Goal: Transaction & Acquisition: Obtain resource

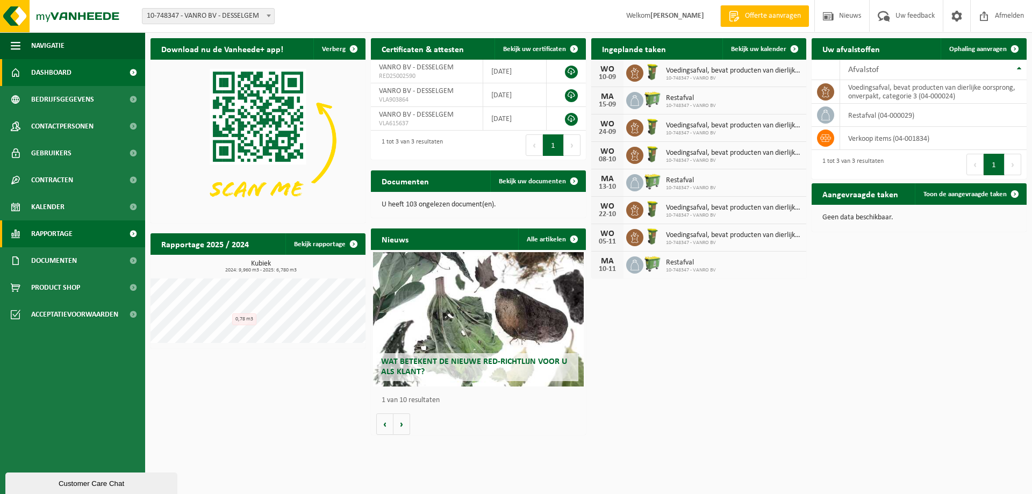
click at [78, 236] on link "Rapportage" at bounding box center [72, 233] width 145 height 27
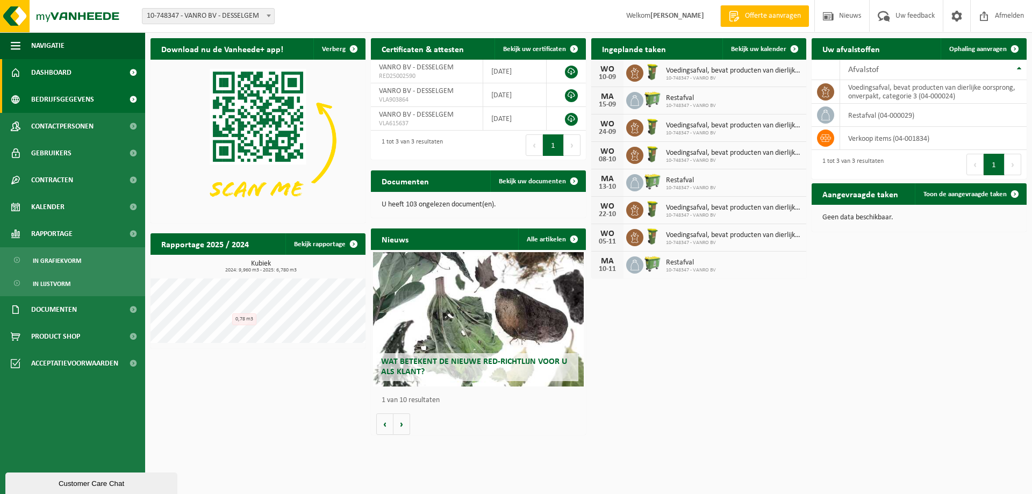
click at [59, 98] on span "Bedrijfsgegevens" at bounding box center [62, 99] width 63 height 27
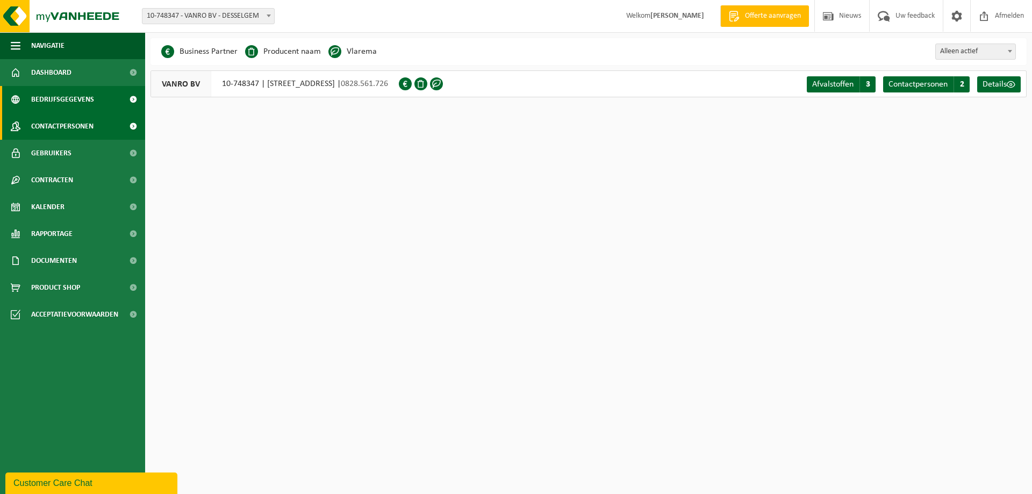
click at [55, 123] on span "Contactpersonen" at bounding box center [62, 126] width 62 height 27
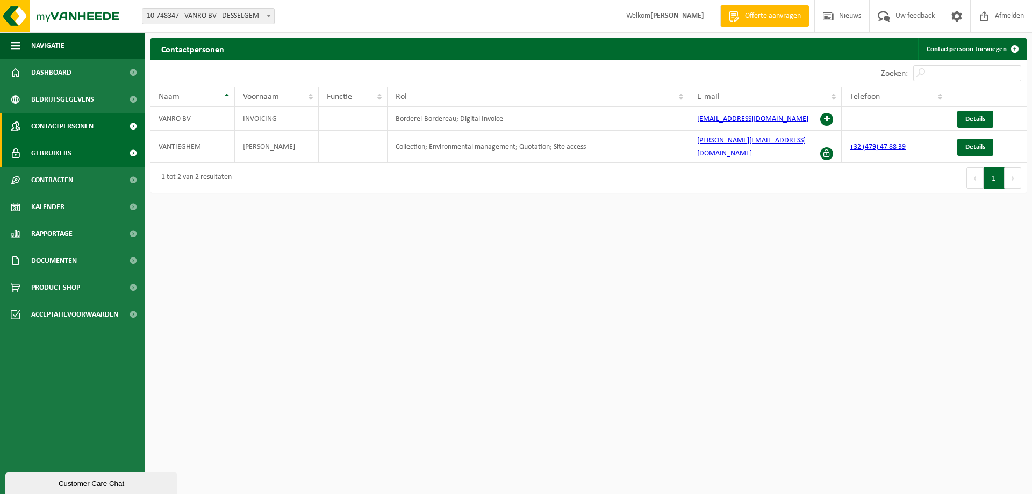
click at [55, 148] on span "Gebruikers" at bounding box center [51, 153] width 40 height 27
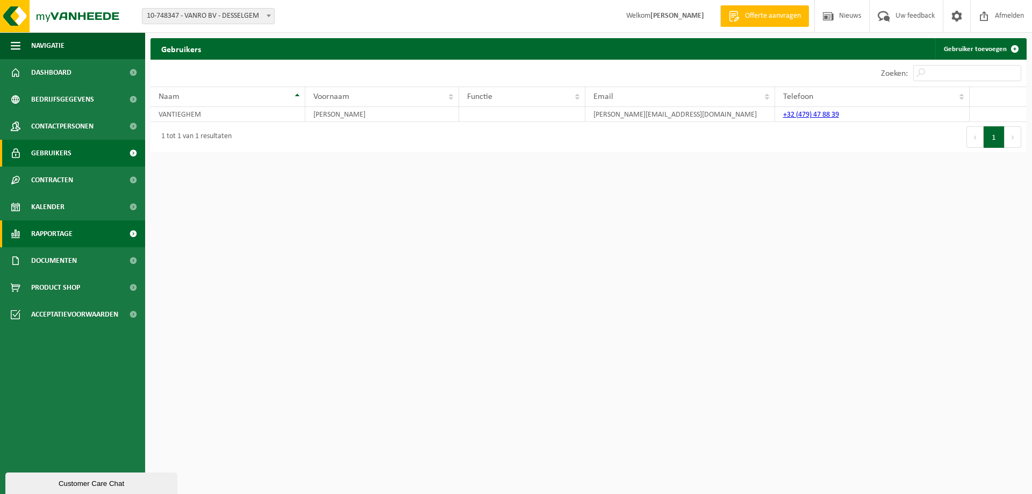
click at [62, 232] on span "Rapportage" at bounding box center [51, 233] width 41 height 27
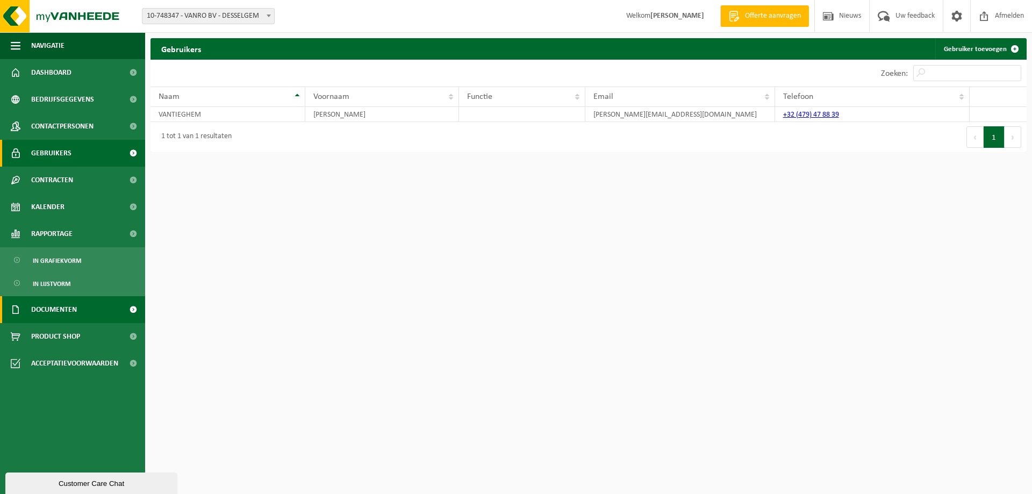
click at [65, 305] on span "Documenten" at bounding box center [54, 309] width 46 height 27
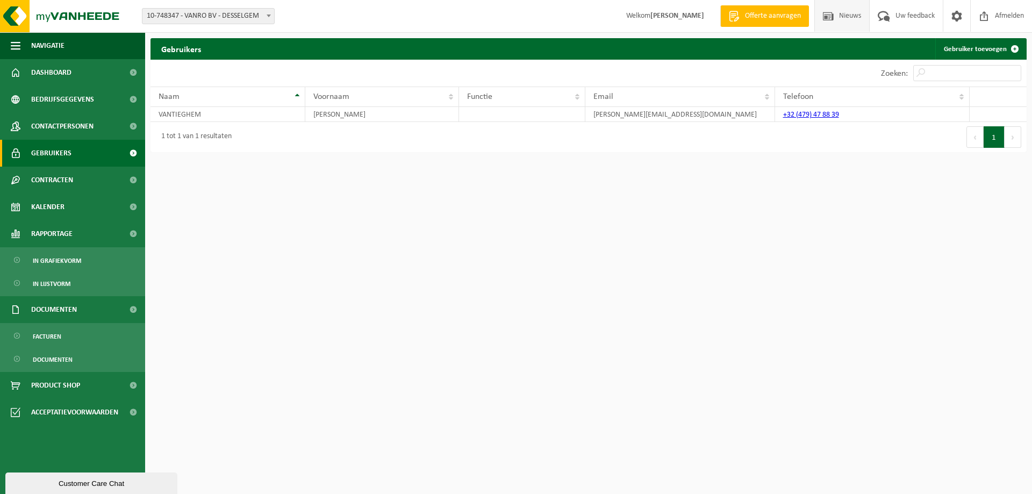
click at [841, 15] on span "Nieuws" at bounding box center [850, 16] width 27 height 32
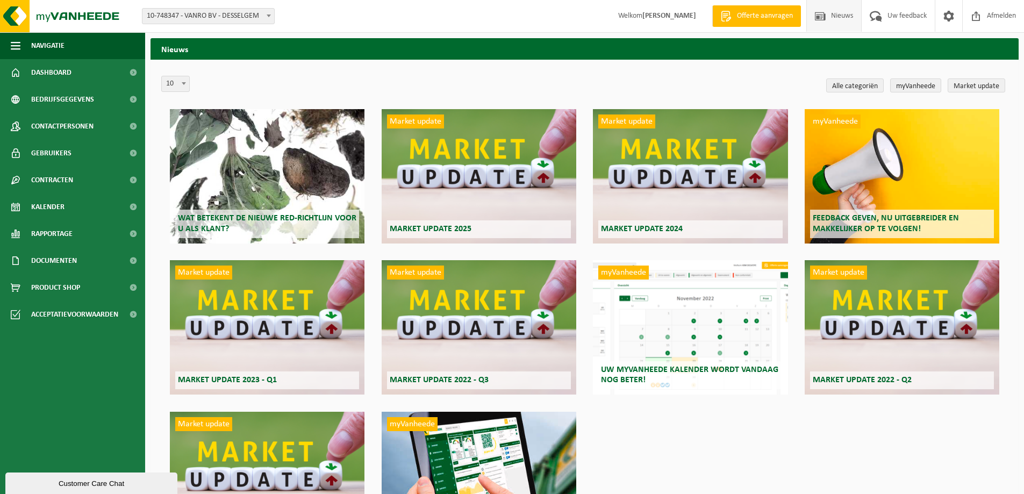
scroll to position [106, 0]
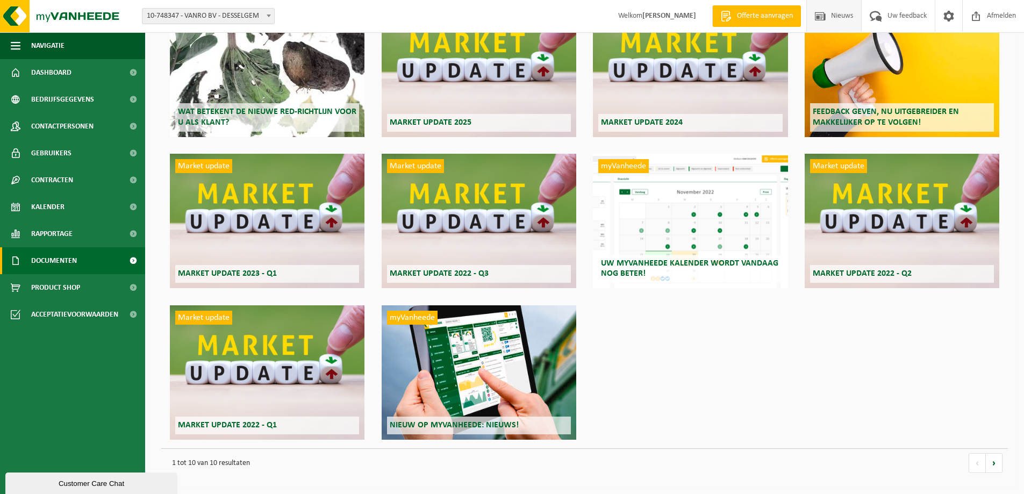
click at [49, 262] on span "Documenten" at bounding box center [54, 260] width 46 height 27
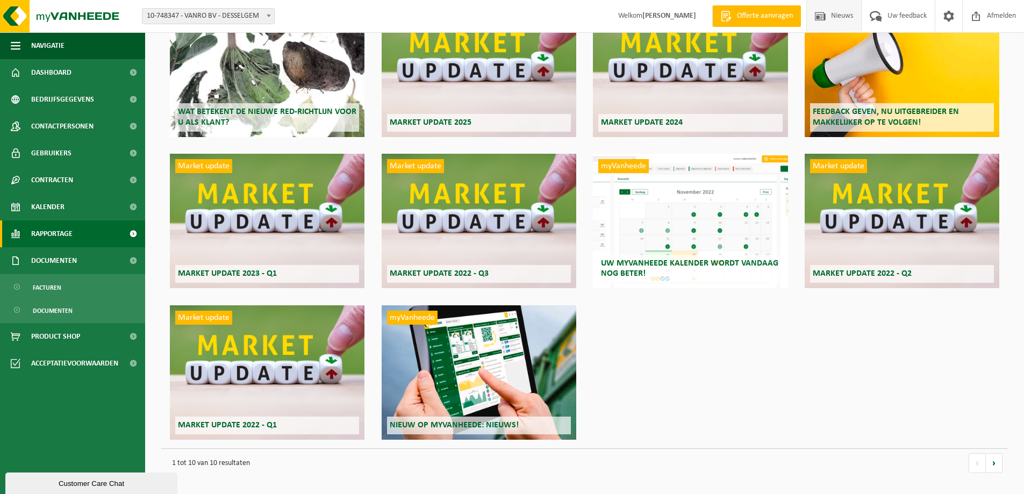
click at [55, 230] on span "Rapportage" at bounding box center [51, 233] width 41 height 27
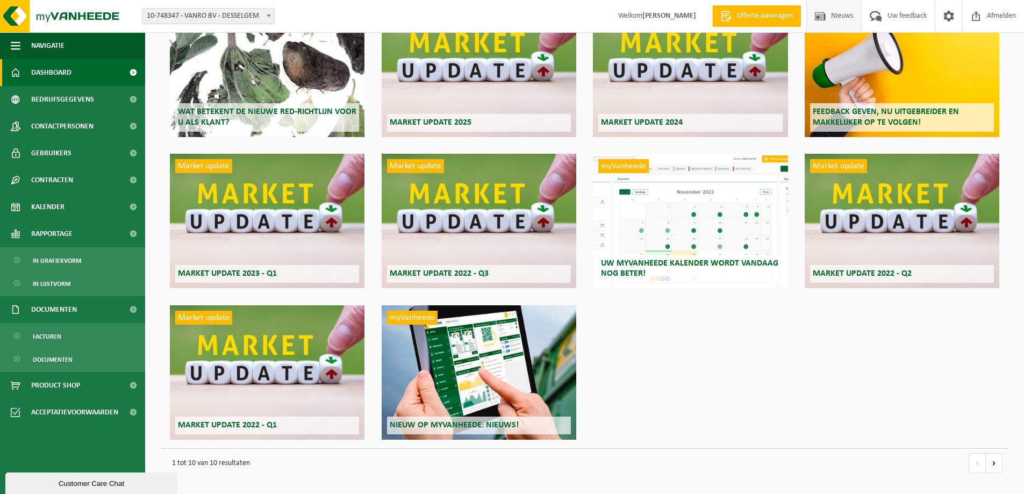
click at [51, 69] on span "Dashboard" at bounding box center [51, 72] width 40 height 27
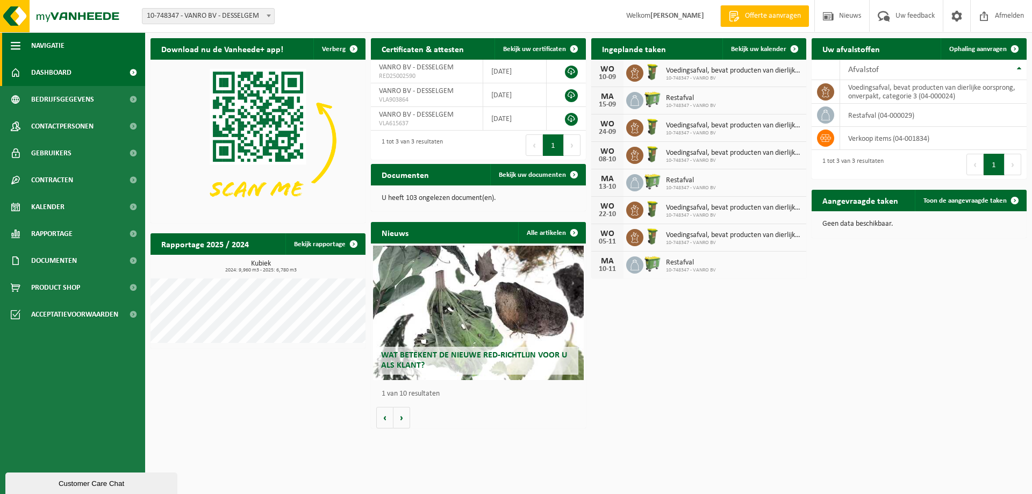
click at [17, 41] on span "button" at bounding box center [16, 45] width 10 height 27
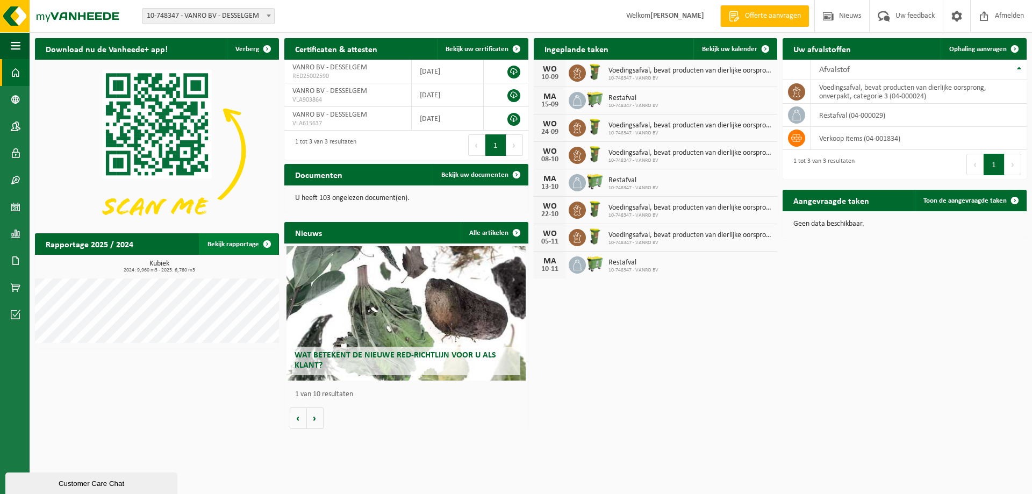
click at [247, 244] on link "Bekijk rapportage" at bounding box center [238, 244] width 79 height 22
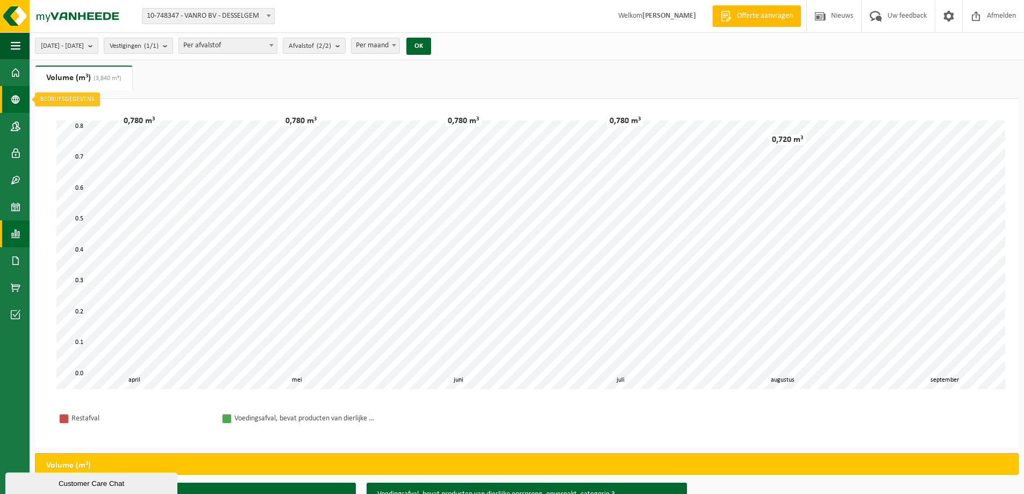
click at [17, 96] on span at bounding box center [16, 99] width 10 height 27
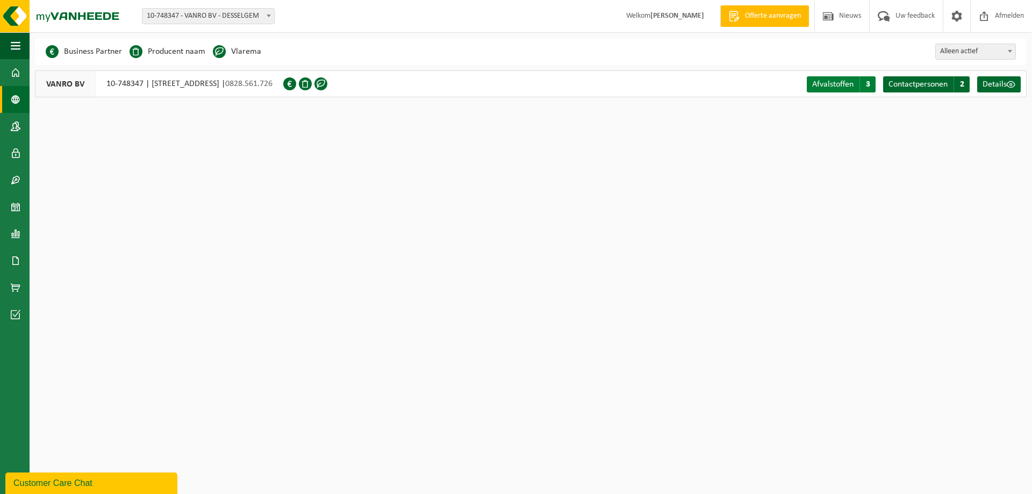
click at [831, 83] on span "Afvalstoffen" at bounding box center [832, 84] width 41 height 9
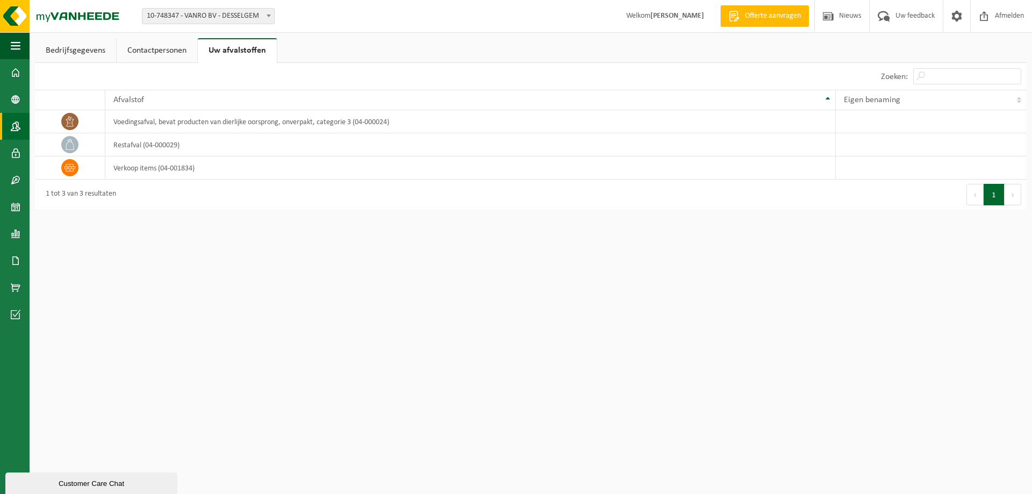
click at [17, 126] on span at bounding box center [16, 126] width 10 height 27
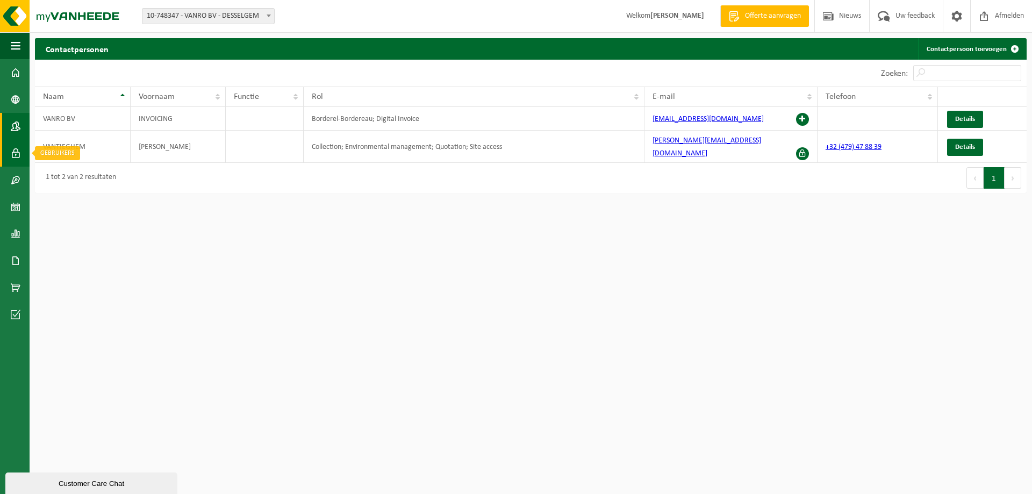
click at [16, 157] on span at bounding box center [16, 153] width 10 height 27
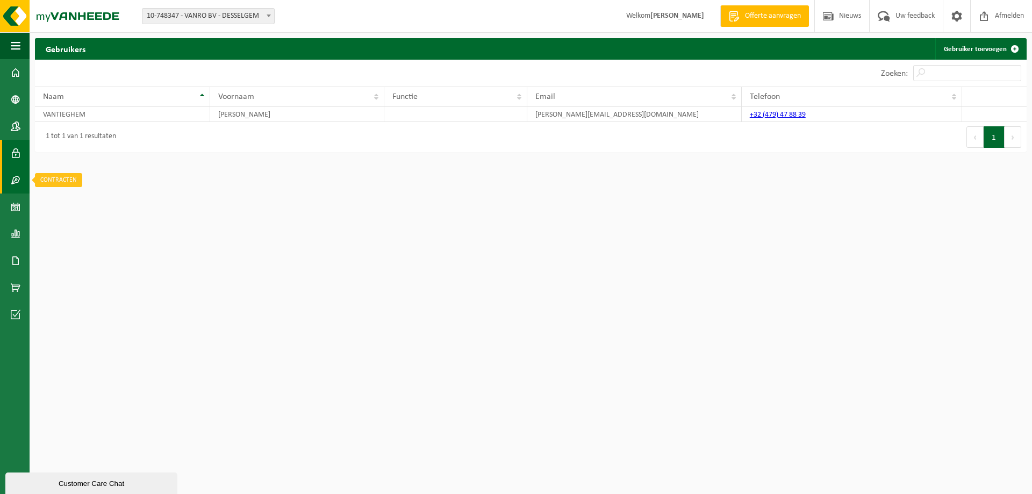
click at [16, 174] on span at bounding box center [16, 180] width 10 height 27
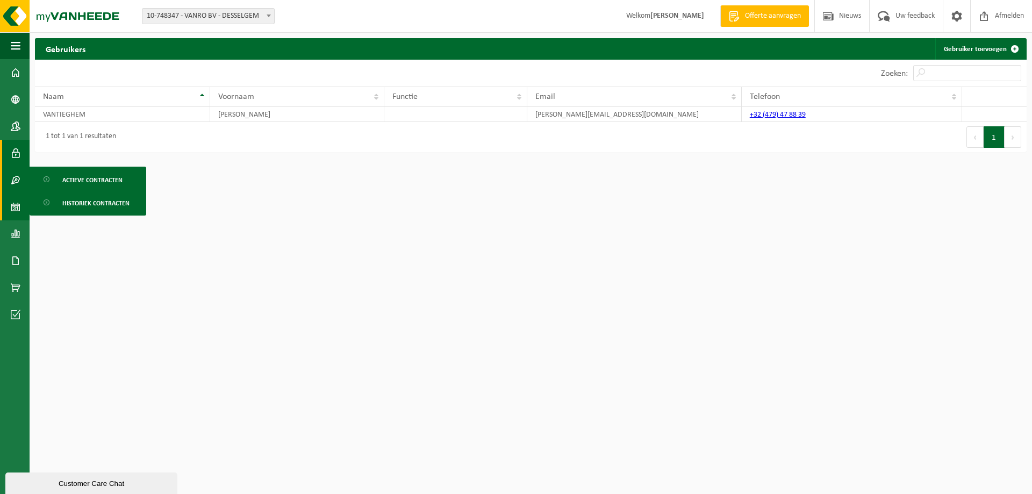
click at [15, 202] on span at bounding box center [16, 207] width 10 height 27
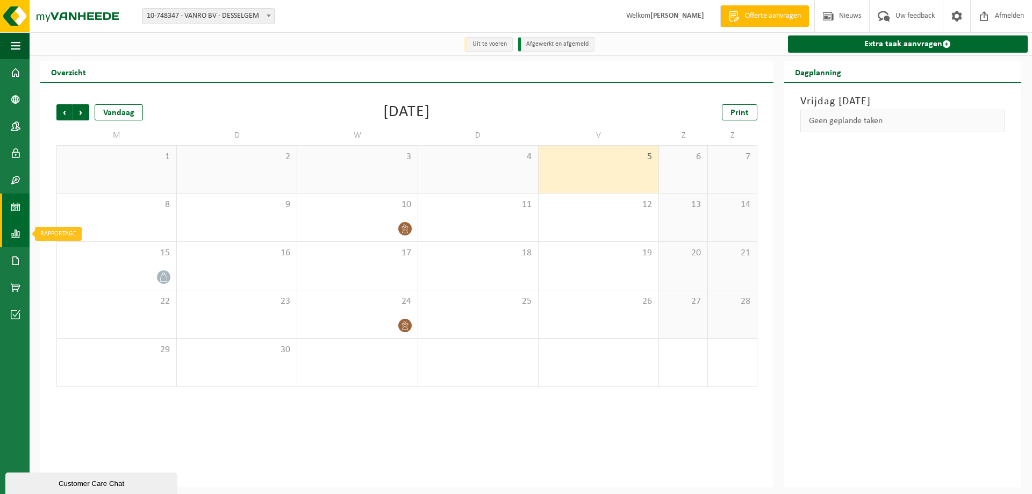
click at [15, 233] on span at bounding box center [16, 233] width 10 height 27
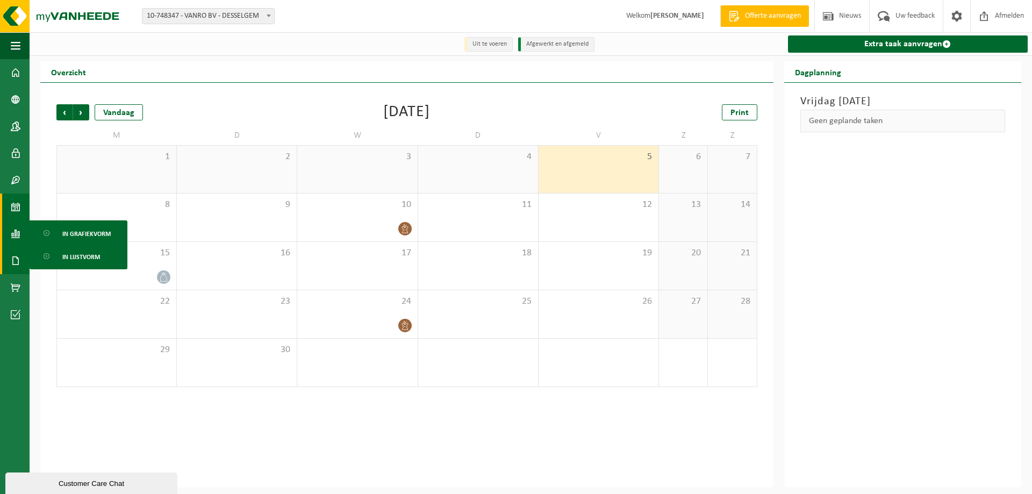
click at [15, 258] on span at bounding box center [16, 260] width 10 height 27
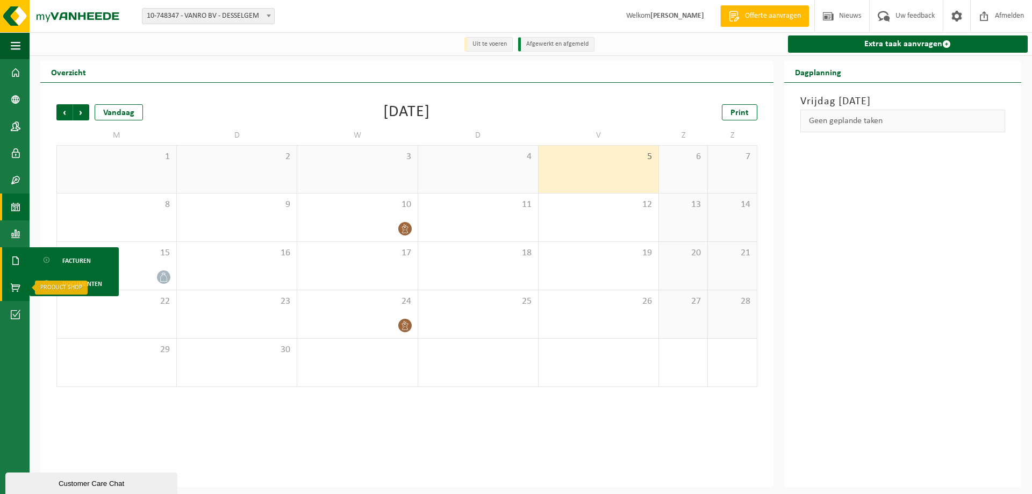
click at [14, 283] on span at bounding box center [16, 287] width 10 height 27
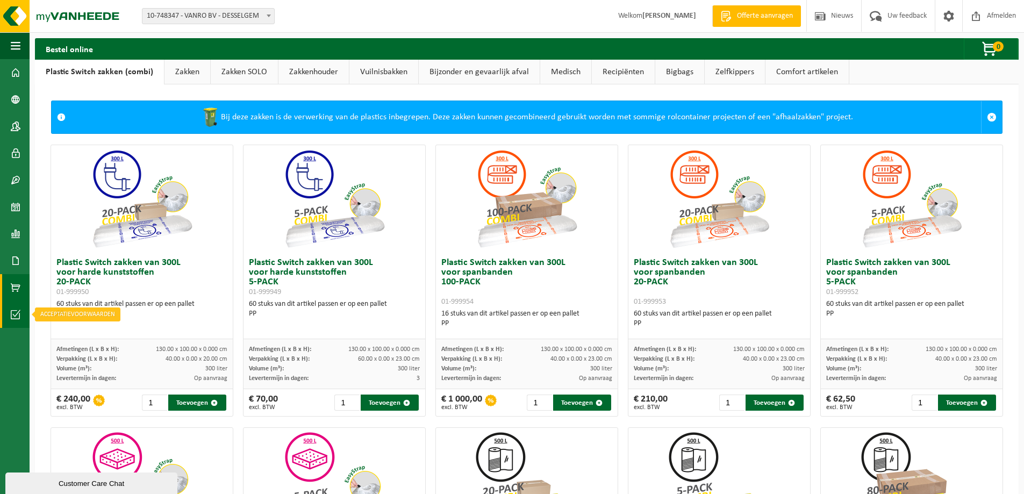
click at [10, 311] on link "Acceptatievoorwaarden" at bounding box center [15, 314] width 30 height 27
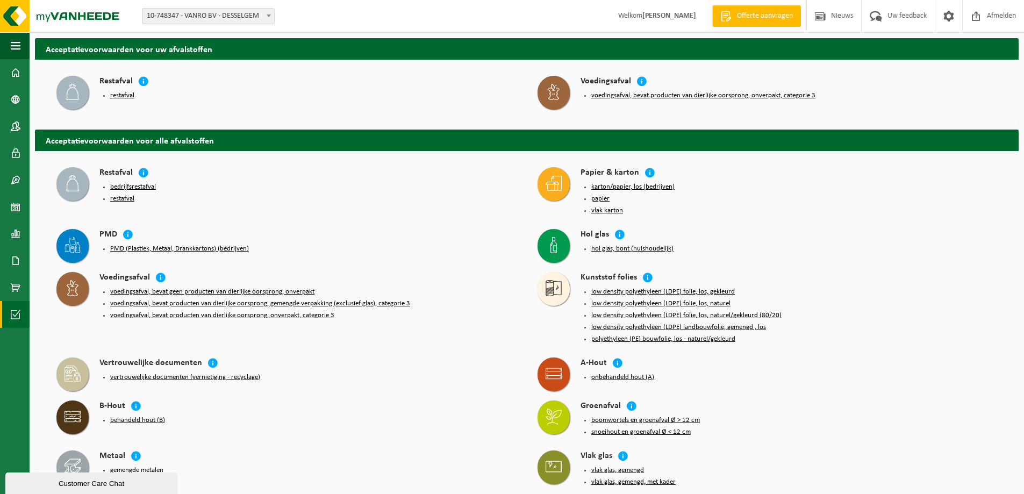
click at [131, 186] on button "bedrijfsrestafval" at bounding box center [133, 187] width 46 height 9
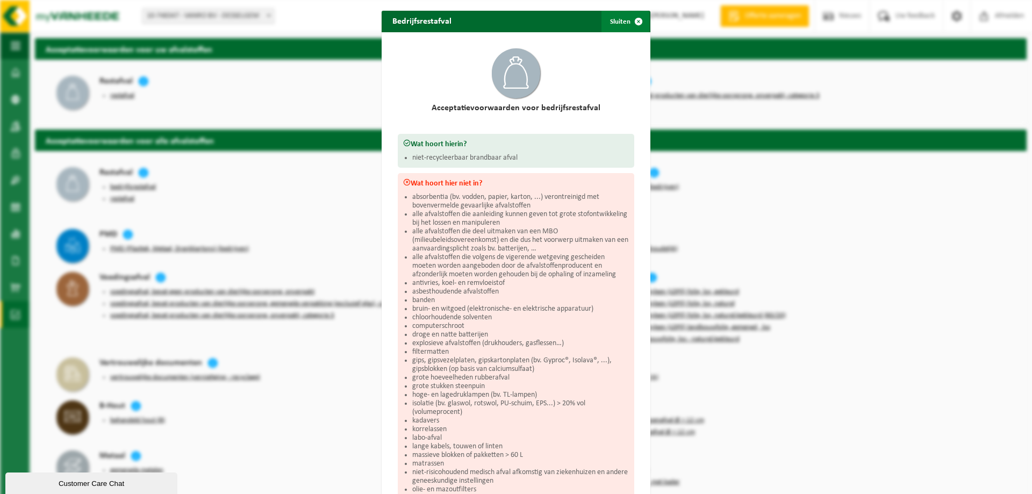
click at [638, 21] on span "button" at bounding box center [639, 22] width 22 height 22
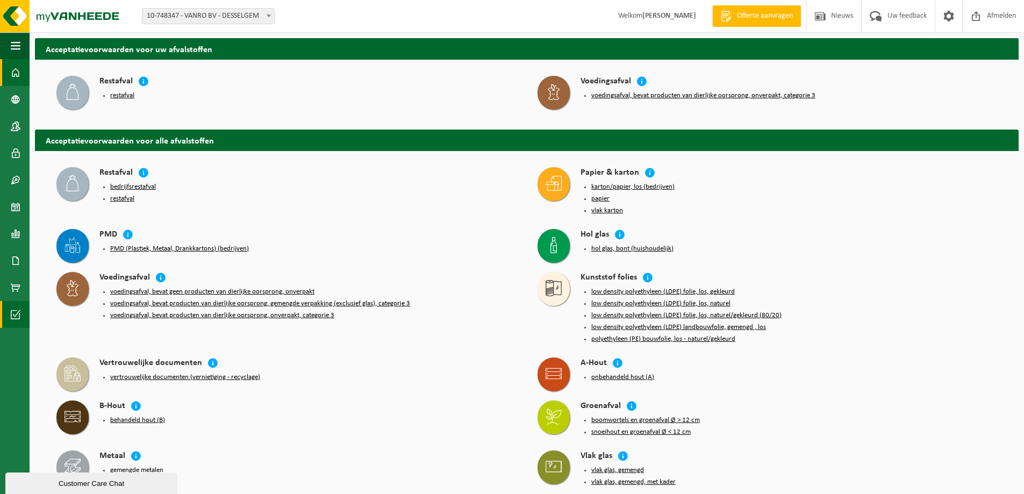
click at [15, 72] on span at bounding box center [16, 72] width 10 height 27
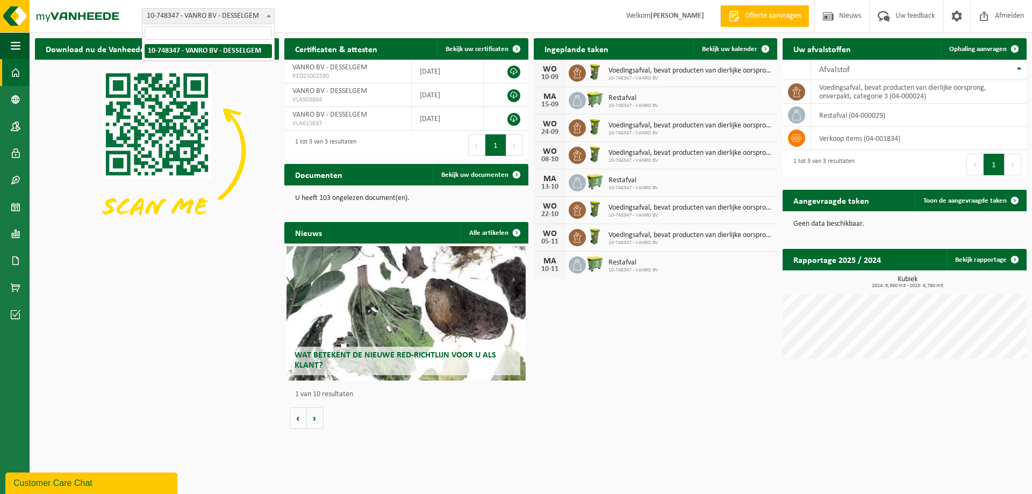
click at [223, 19] on span "10-748347 - VANRO BV - DESSELGEM" at bounding box center [208, 16] width 132 height 15
click at [455, 176] on span "Bekijk uw documenten" at bounding box center [474, 175] width 67 height 7
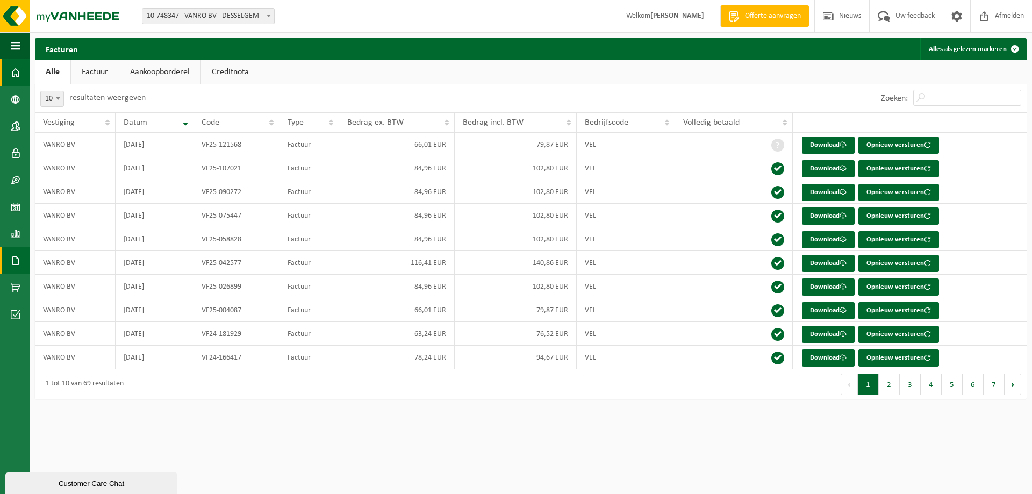
click at [18, 72] on span at bounding box center [16, 72] width 10 height 27
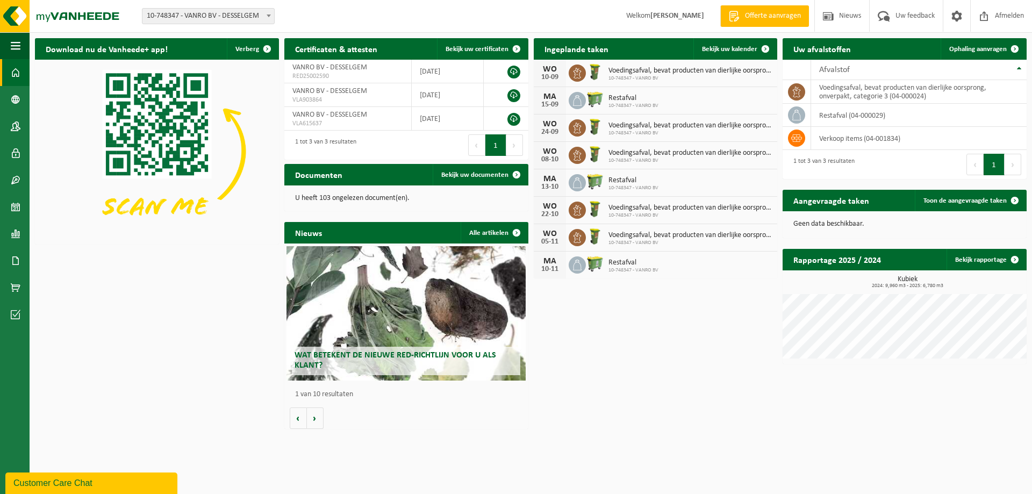
click at [390, 313] on div "Wat betekent de nieuwe RED-richtlijn voor u als klant?" at bounding box center [406, 313] width 239 height 134
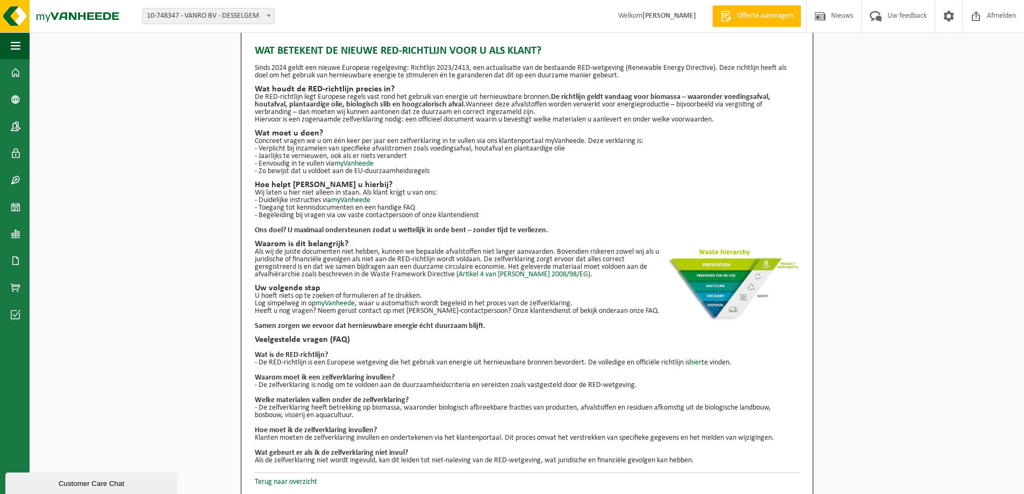
scroll to position [15, 0]
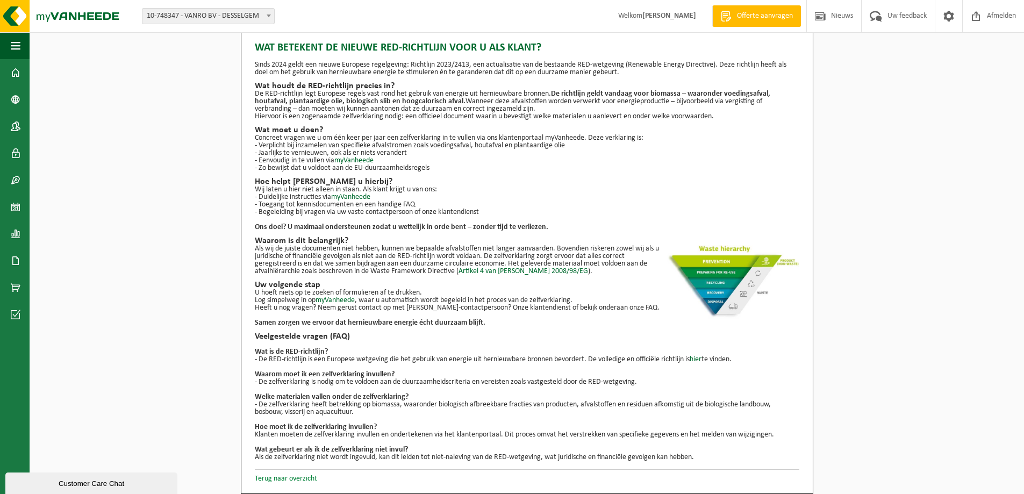
click at [281, 480] on link "Terug naar overzicht" at bounding box center [286, 479] width 62 height 8
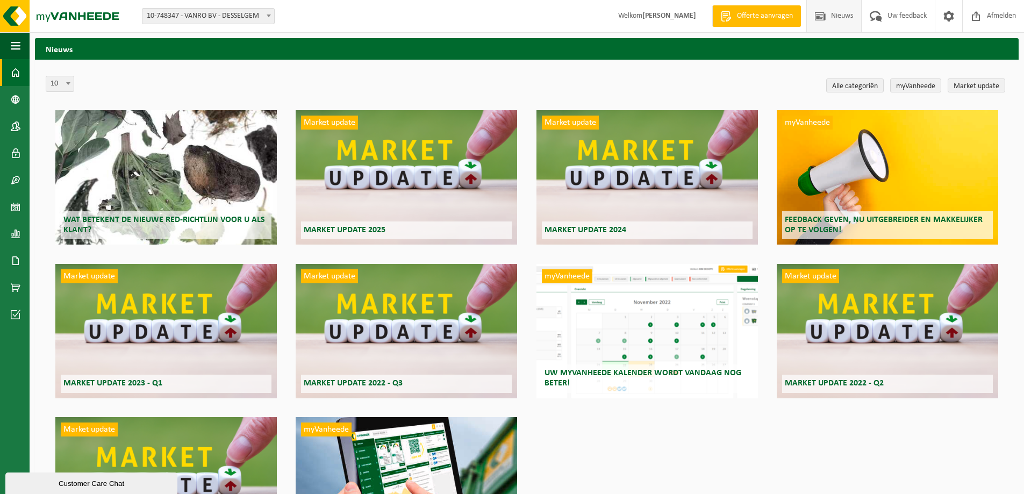
click at [15, 73] on span at bounding box center [16, 72] width 10 height 27
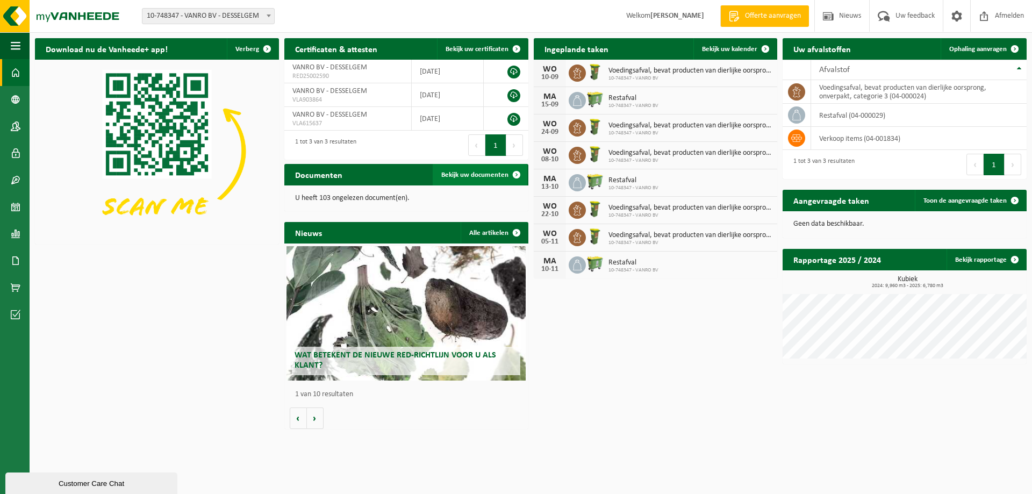
click at [445, 177] on span "Bekijk uw documenten" at bounding box center [474, 175] width 67 height 7
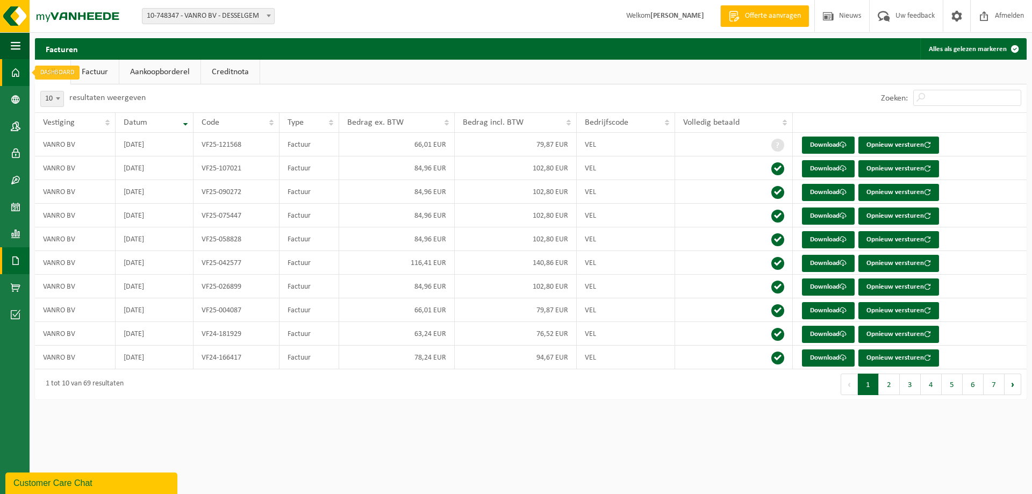
click at [18, 73] on span at bounding box center [16, 72] width 10 height 27
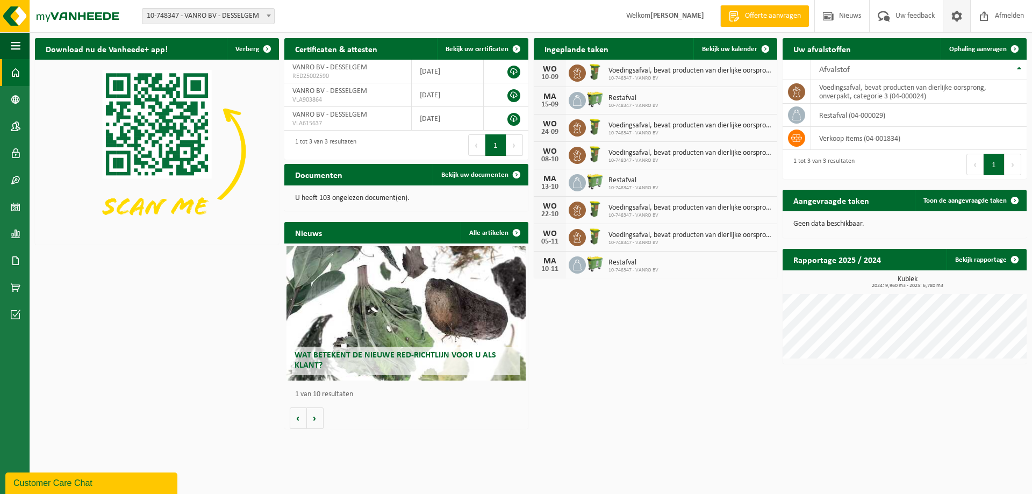
click at [952, 18] on span at bounding box center [957, 16] width 16 height 32
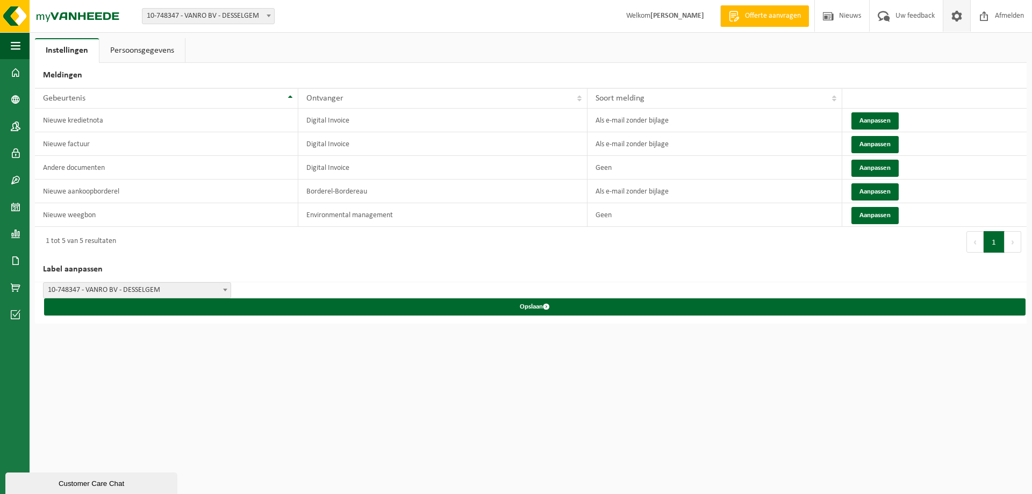
click at [138, 44] on link "Persoonsgegevens" at bounding box center [141, 50] width 85 height 25
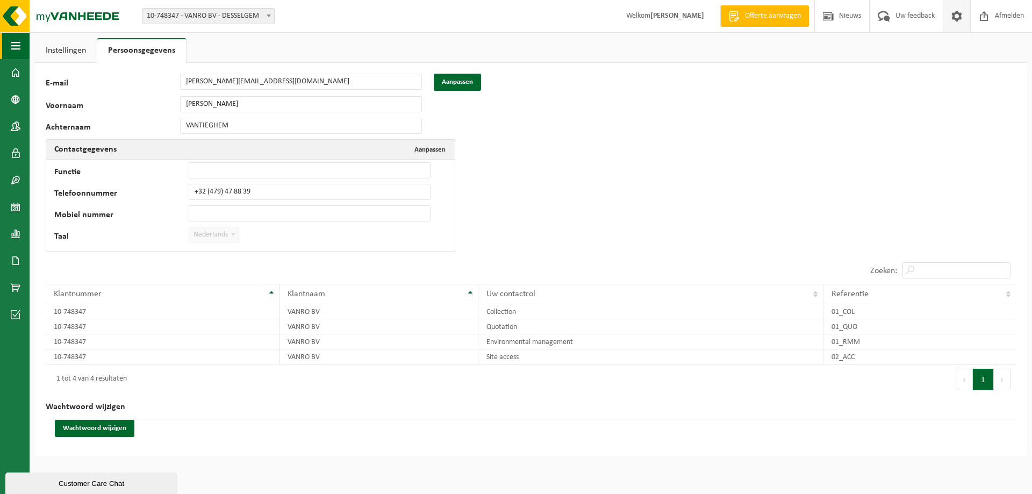
click at [16, 48] on span "button" at bounding box center [16, 45] width 10 height 27
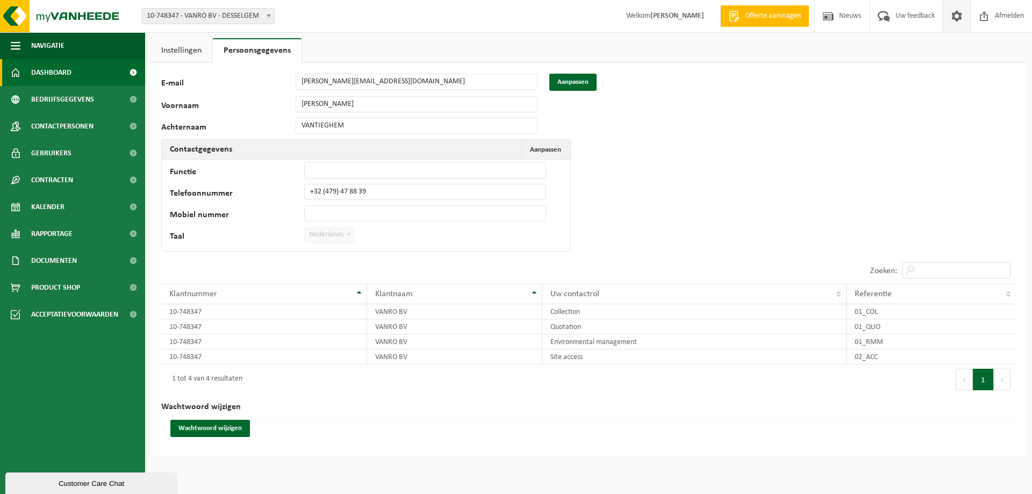
click at [65, 72] on span "Dashboard" at bounding box center [51, 72] width 40 height 27
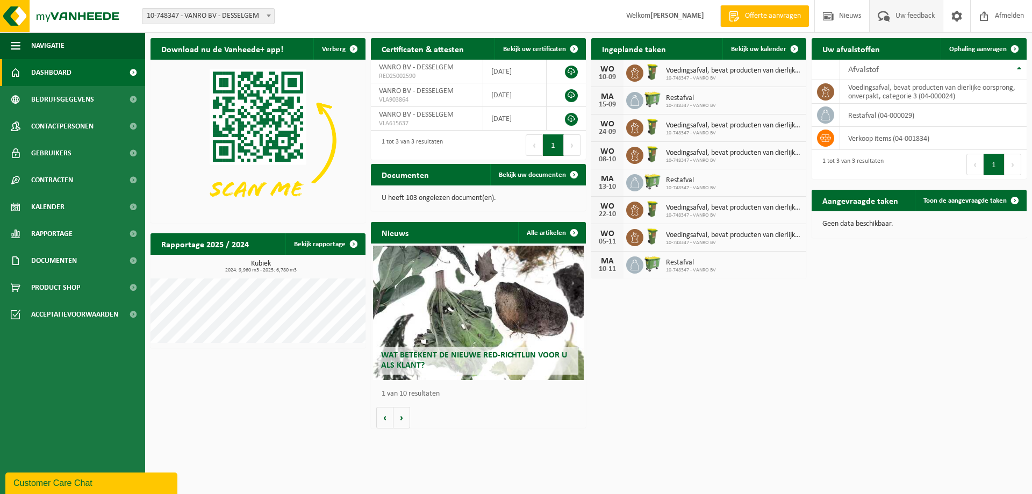
click at [903, 19] on span "Uw feedback" at bounding box center [915, 16] width 45 height 32
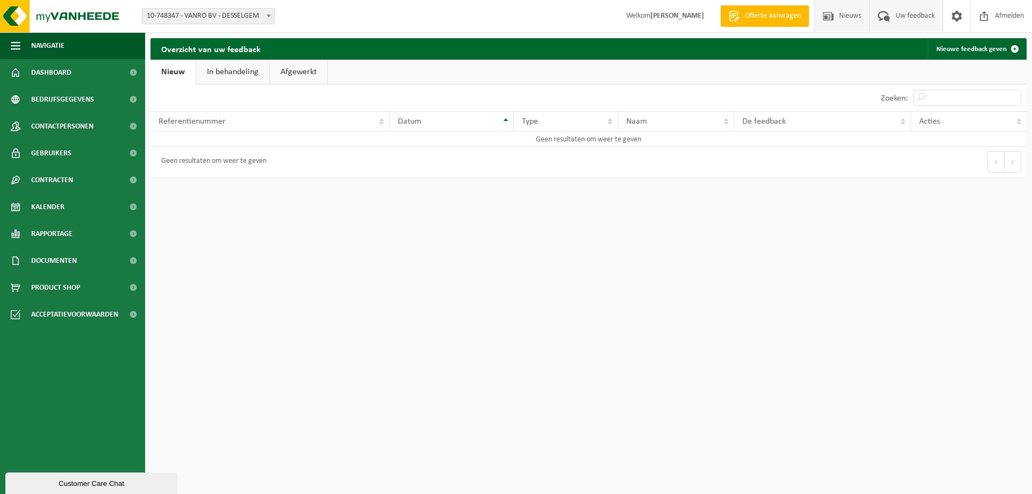
click at [851, 16] on span "Nieuws" at bounding box center [850, 16] width 27 height 32
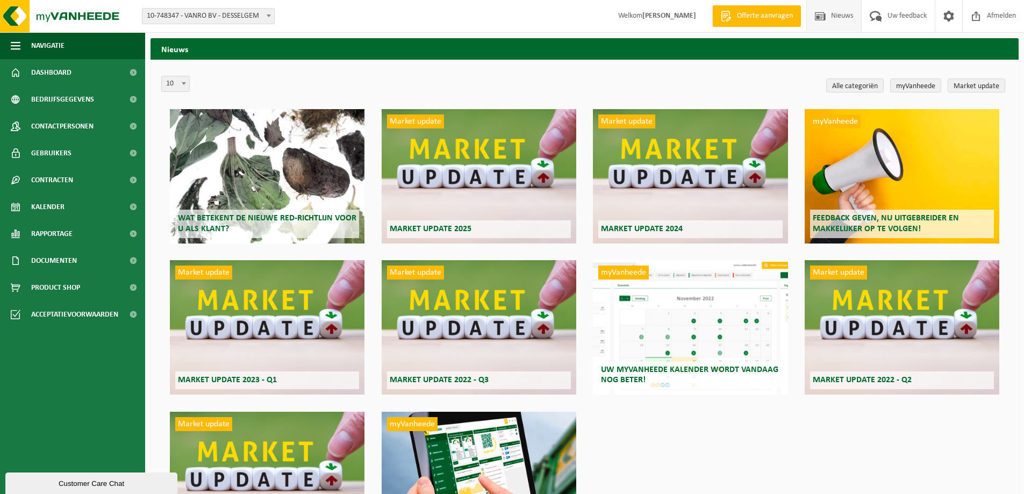
scroll to position [106, 0]
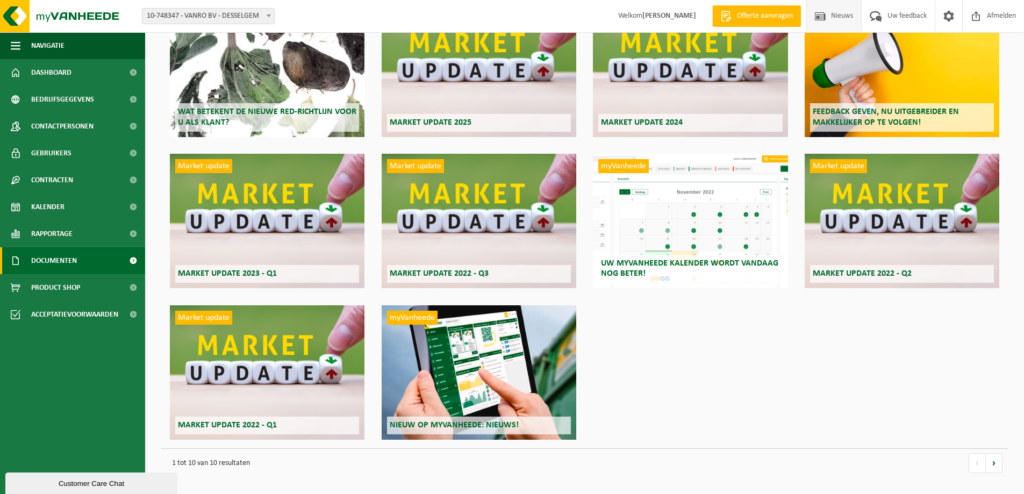
click at [59, 263] on span "Documenten" at bounding box center [54, 260] width 46 height 27
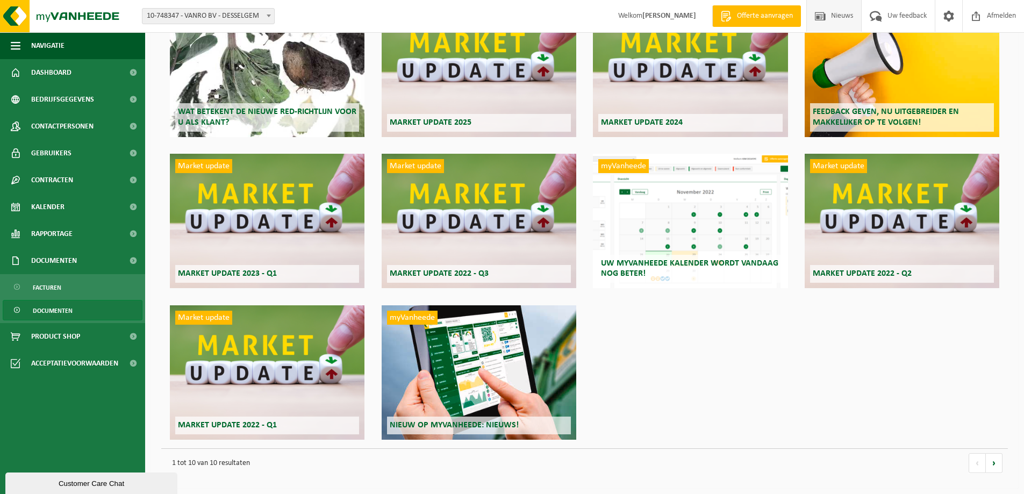
click at [51, 310] on span "Documenten" at bounding box center [53, 311] width 40 height 20
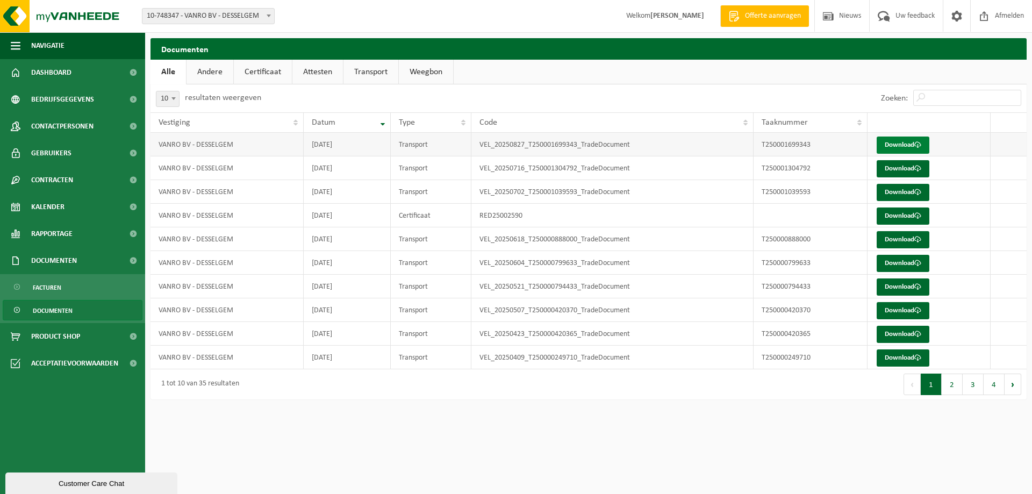
click at [888, 148] on link "Download" at bounding box center [903, 145] width 53 height 17
